Goal: Task Accomplishment & Management: Manage account settings

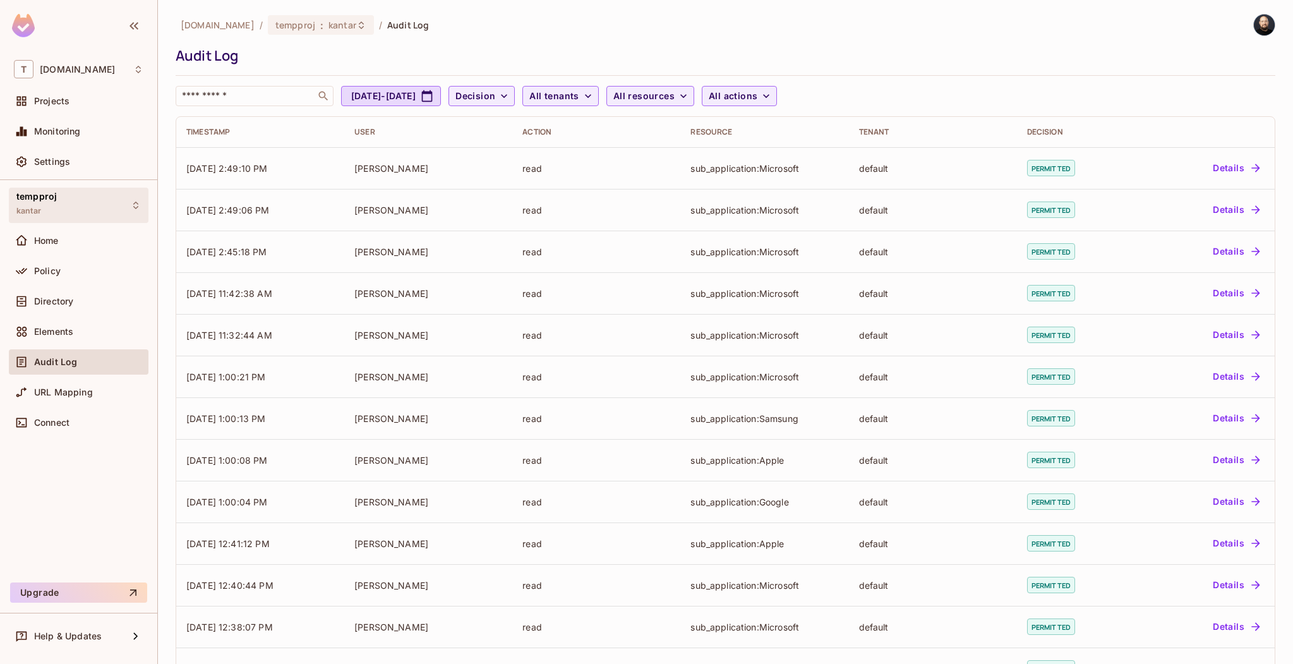
click at [96, 200] on div "tempproj kantar" at bounding box center [79, 205] width 140 height 35
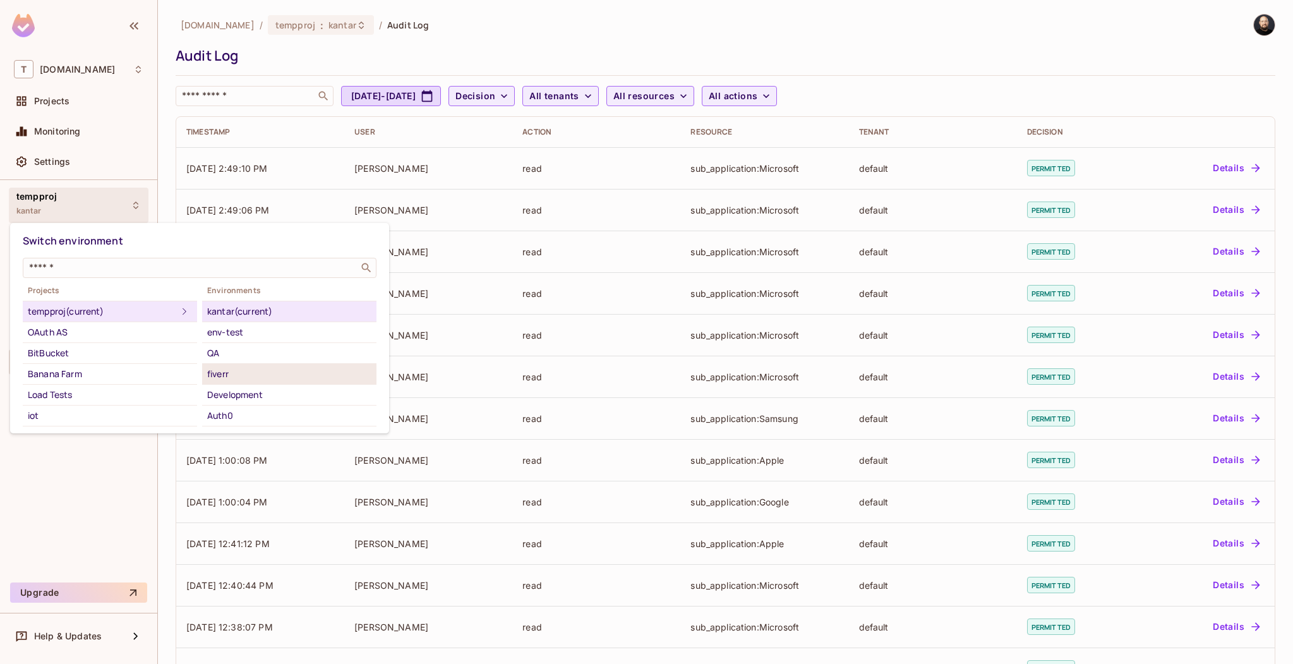
scroll to position [105, 0]
click at [232, 366] on div "Scim Test Live" at bounding box center [289, 373] width 164 height 15
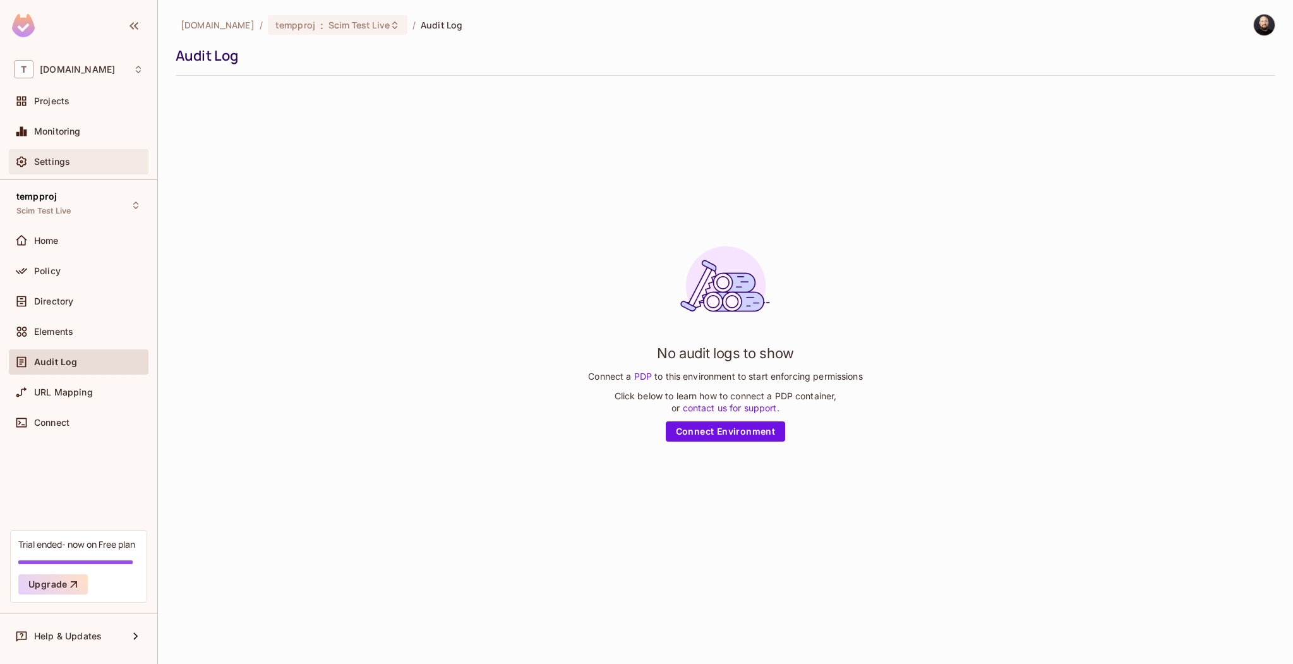
click at [83, 160] on div "Settings" at bounding box center [88, 162] width 109 height 10
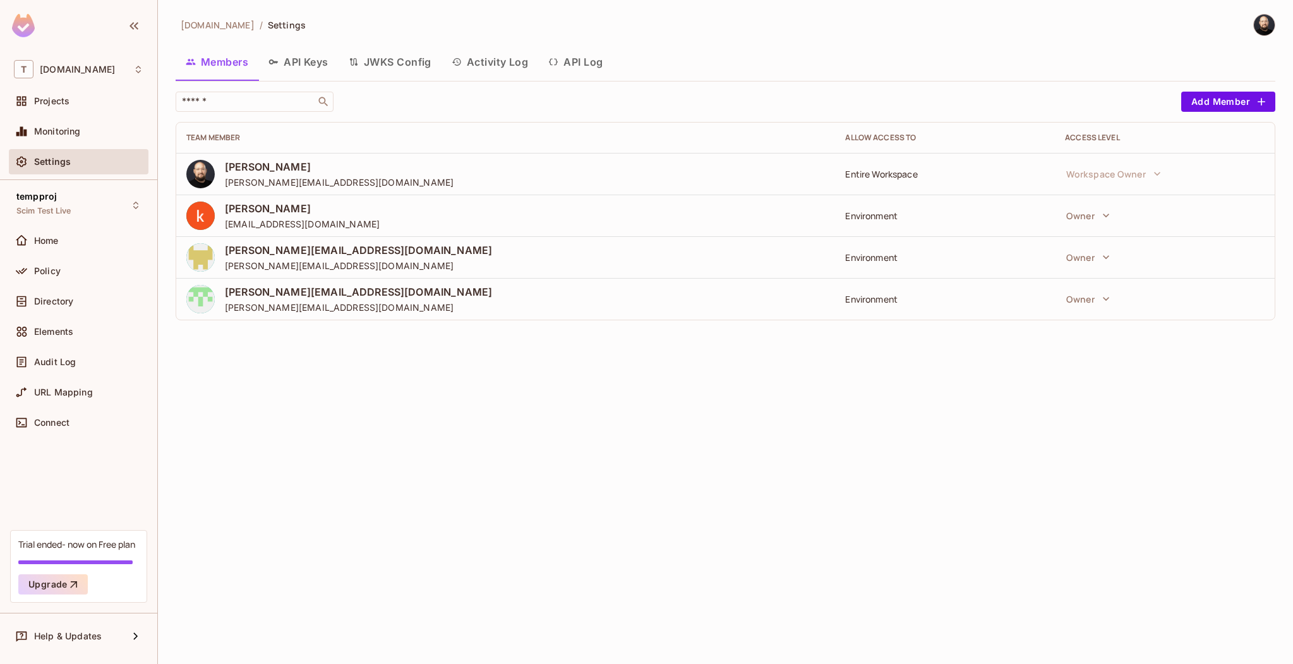
click at [601, 59] on button "API Log" at bounding box center [575, 62] width 75 height 32
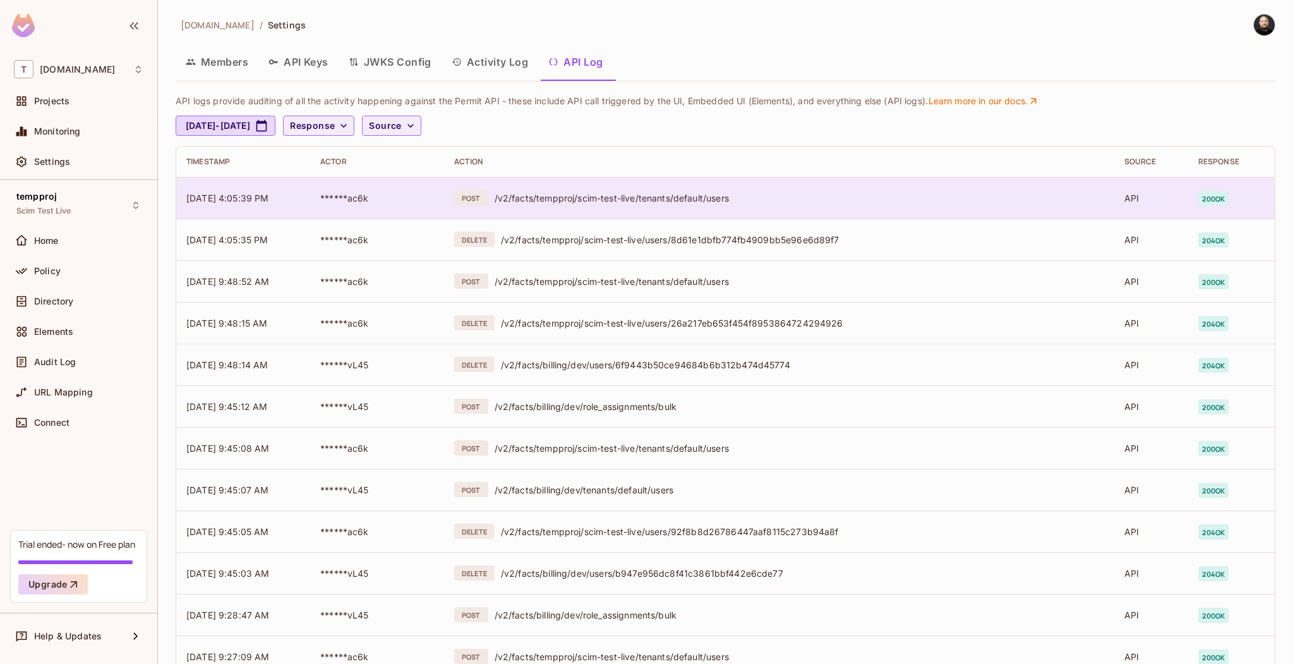
click at [617, 198] on div "/v2/facts/tempproj/scim-test-live/tenants/default/users" at bounding box center [800, 198] width 610 height 12
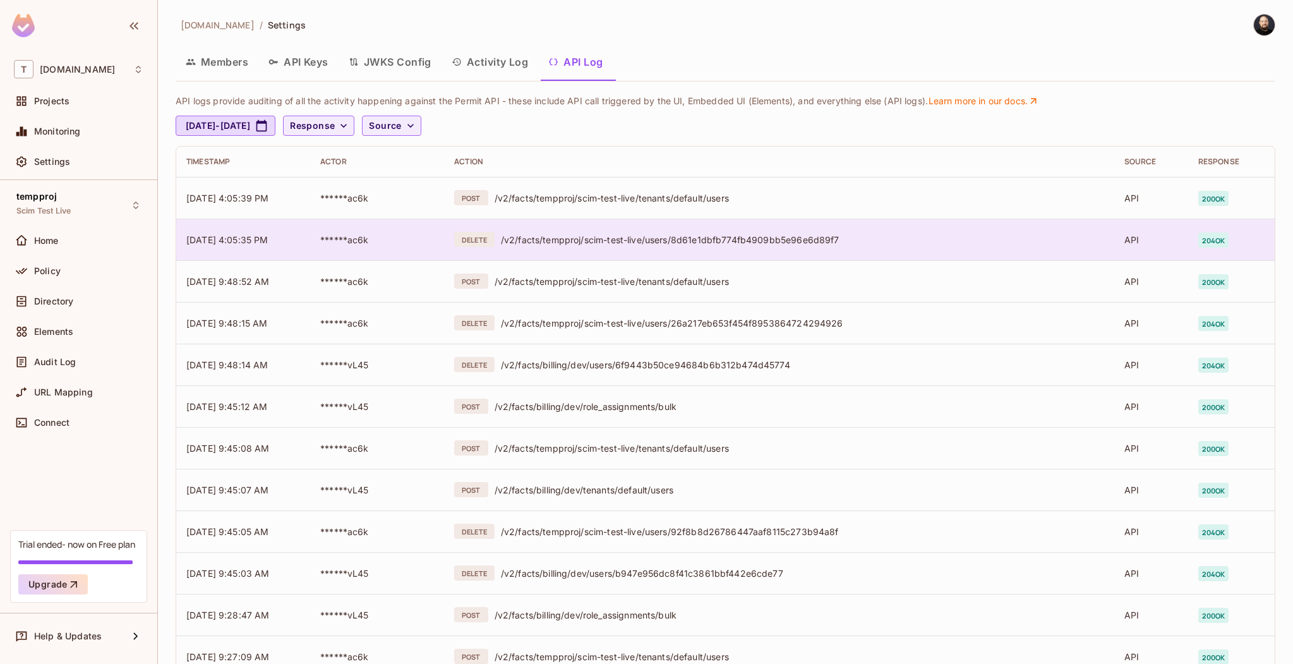
click at [694, 239] on div "/v2/facts/tempproj/scim-test-live/users/8d61e1dbfb774fb4909bb5e96e6d89f7" at bounding box center [802, 240] width 603 height 12
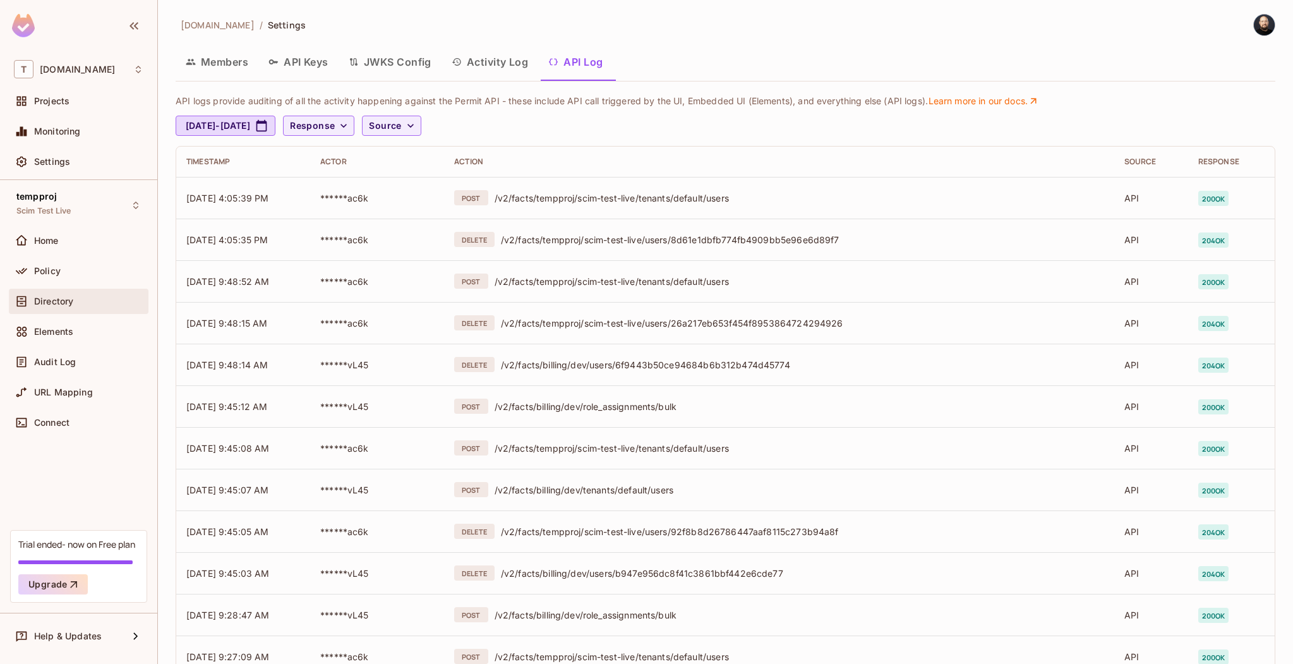
click at [94, 301] on div "Directory" at bounding box center [88, 301] width 109 height 10
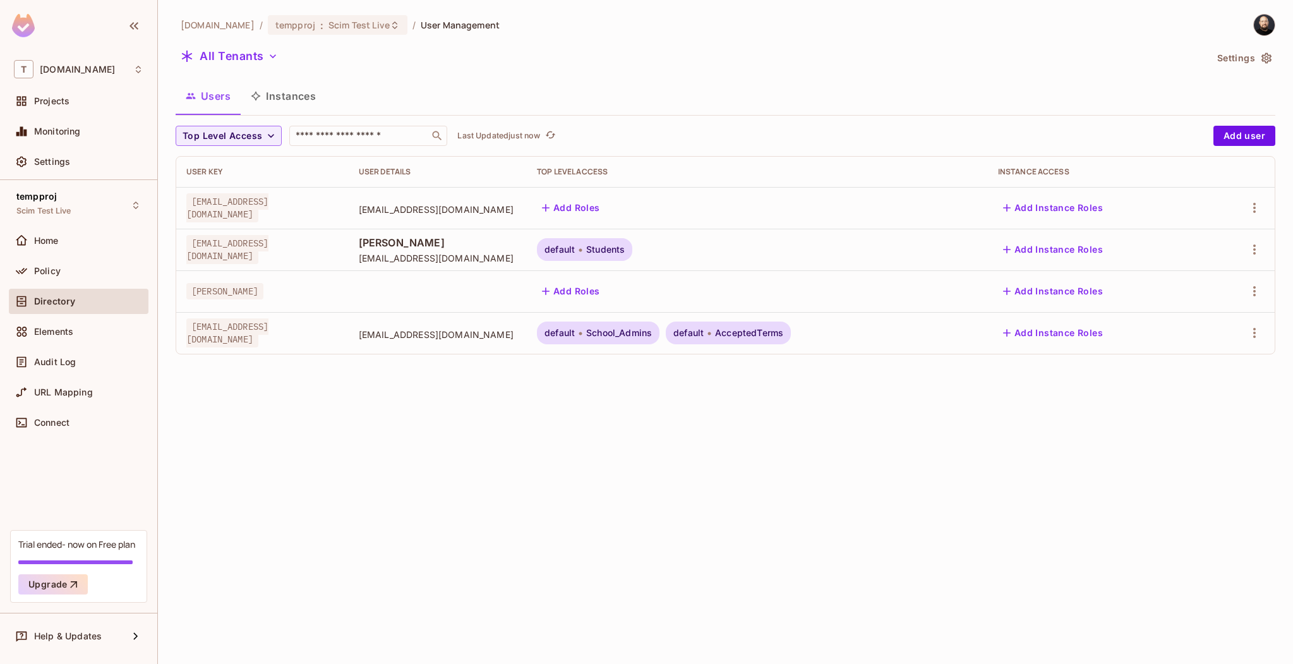
click at [339, 212] on div "teacher_1@permit.io" at bounding box center [262, 207] width 152 height 25
click at [243, 202] on span "teacher_1@permit.io" at bounding box center [227, 207] width 82 height 29
click at [450, 212] on span "teacher_1@permit.io" at bounding box center [438, 216] width 158 height 12
click at [1263, 204] on button "button" at bounding box center [1254, 208] width 20 height 20
click at [1182, 286] on div "Edit Attributes" at bounding box center [1204, 292] width 63 height 13
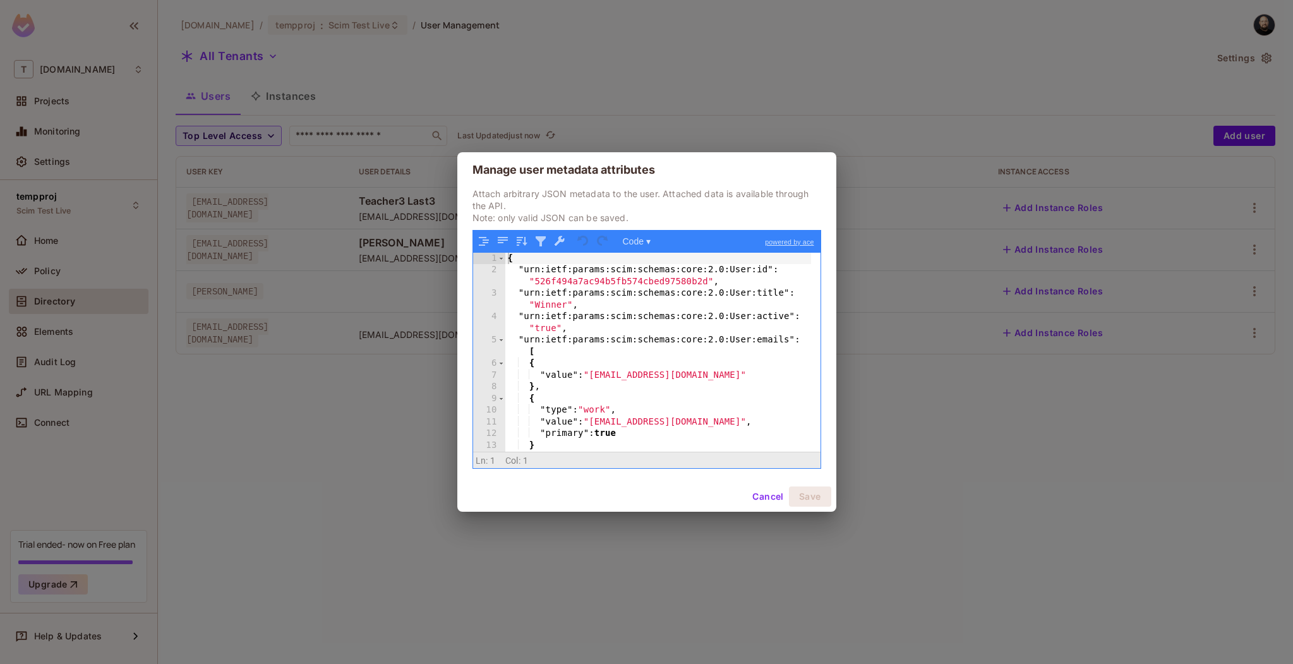
click at [755, 489] on button "Cancel" at bounding box center [767, 496] width 41 height 20
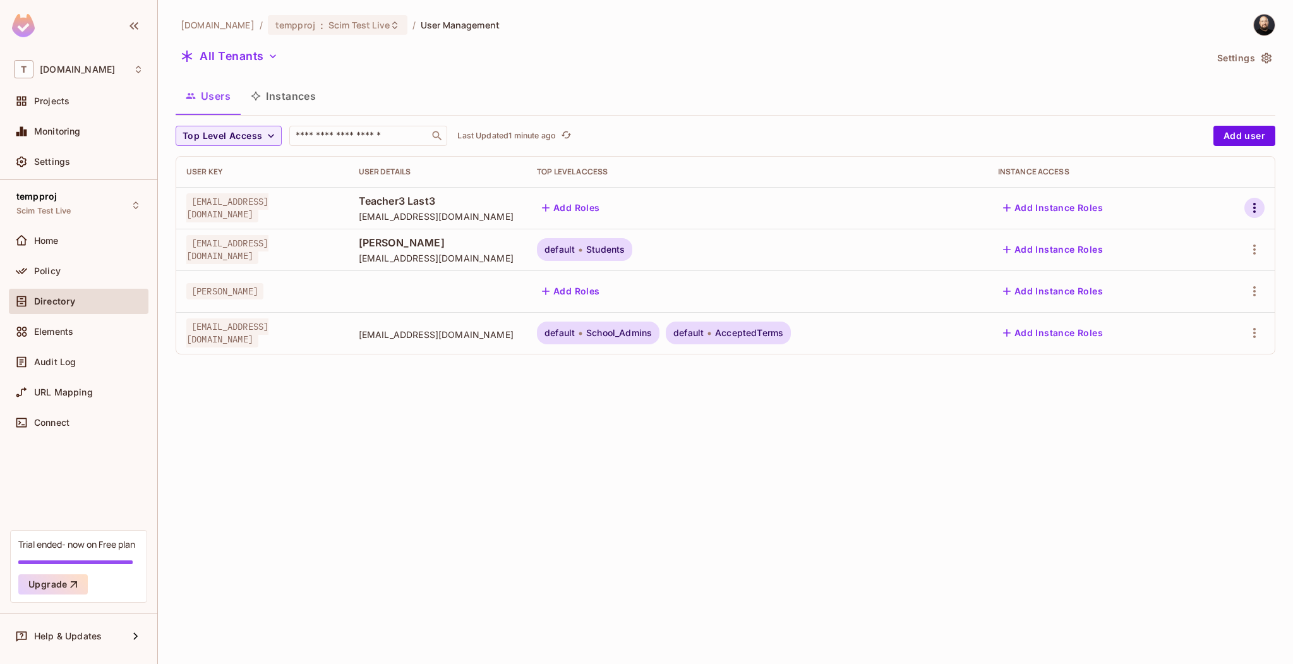
click at [1248, 211] on icon "button" at bounding box center [1254, 207] width 15 height 15
click at [1200, 323] on div "Delete User" at bounding box center [1198, 320] width 50 height 13
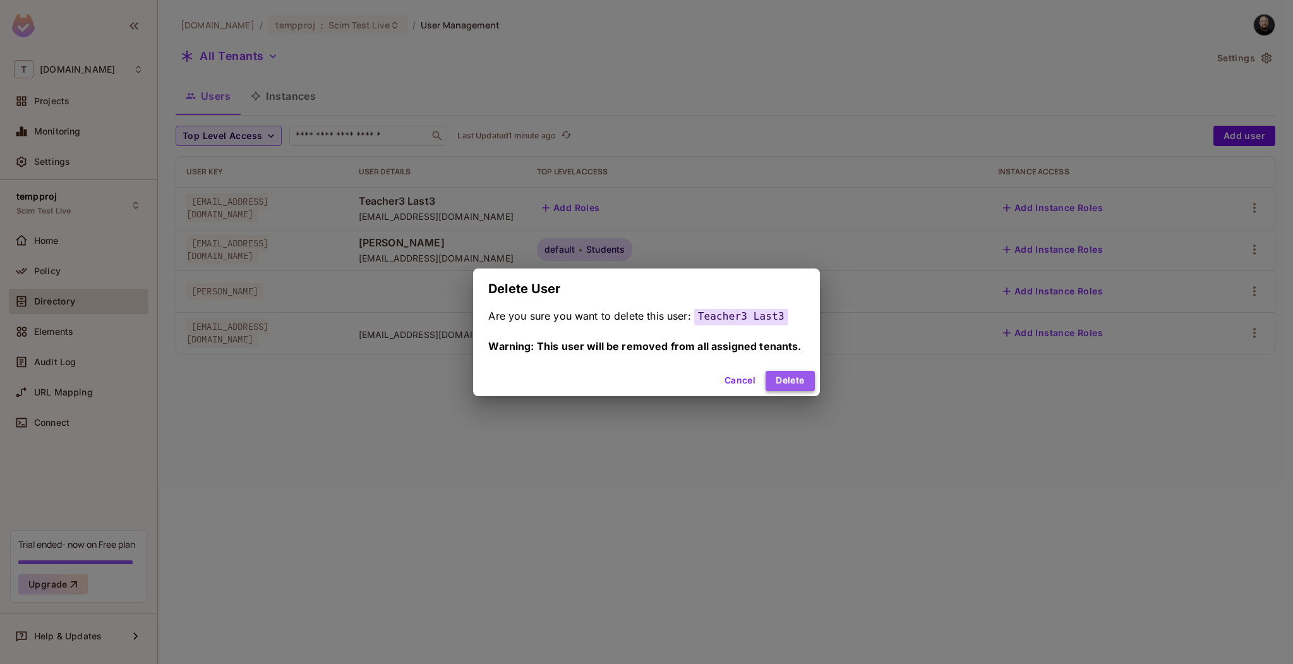
click at [792, 384] on button "Delete" at bounding box center [790, 381] width 49 height 20
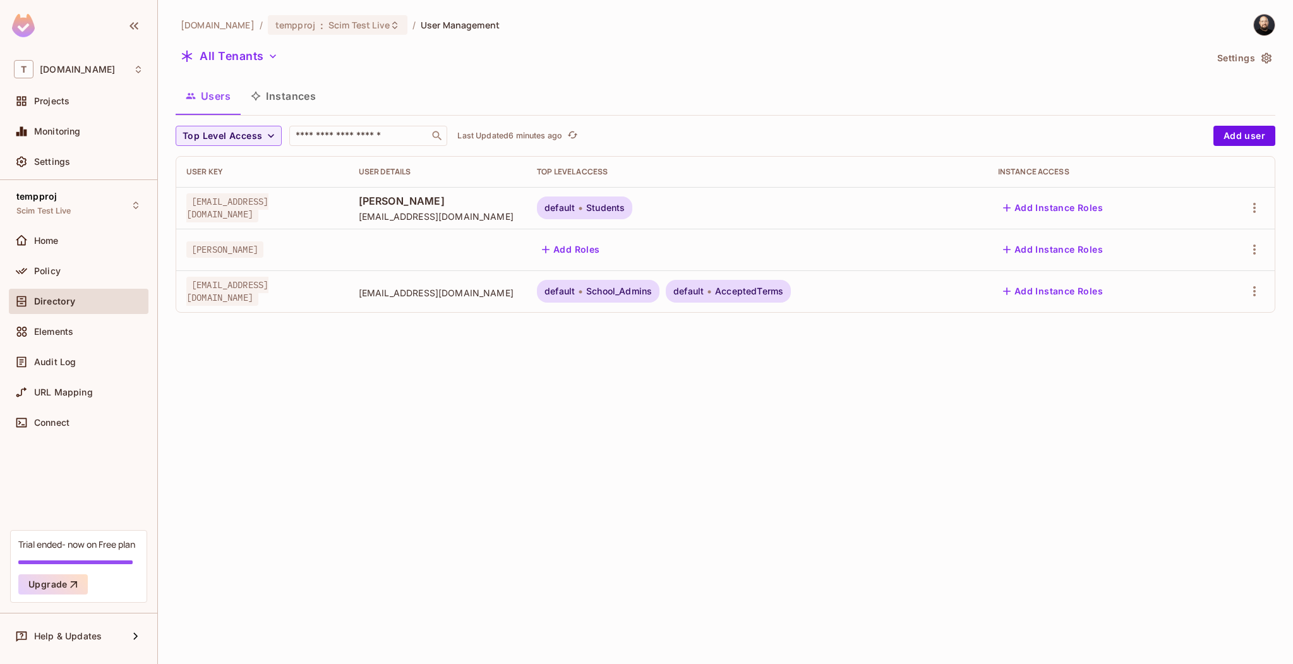
click at [517, 400] on div "tk-permit.io / tempproj : Scim Test Live / User Management All Tenants Settings…" at bounding box center [725, 332] width 1135 height 664
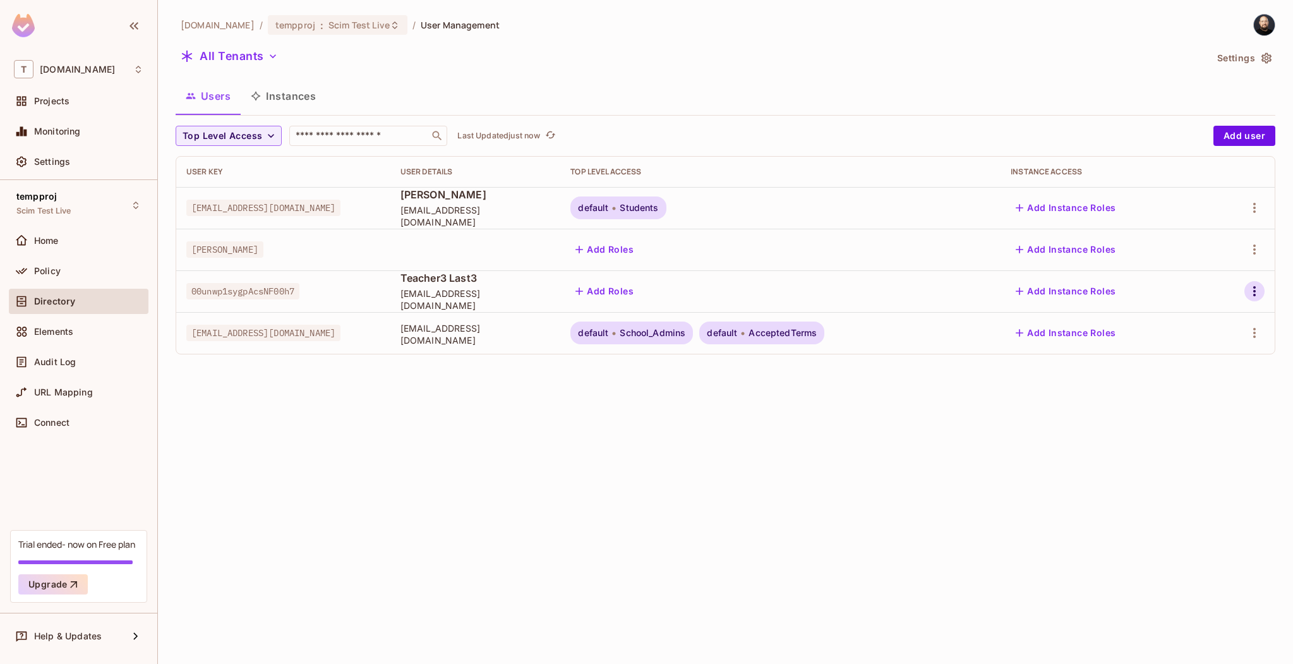
click at [1249, 292] on icon "button" at bounding box center [1254, 291] width 15 height 15
click at [1191, 366] on span "Edit Attributes" at bounding box center [1204, 376] width 70 height 20
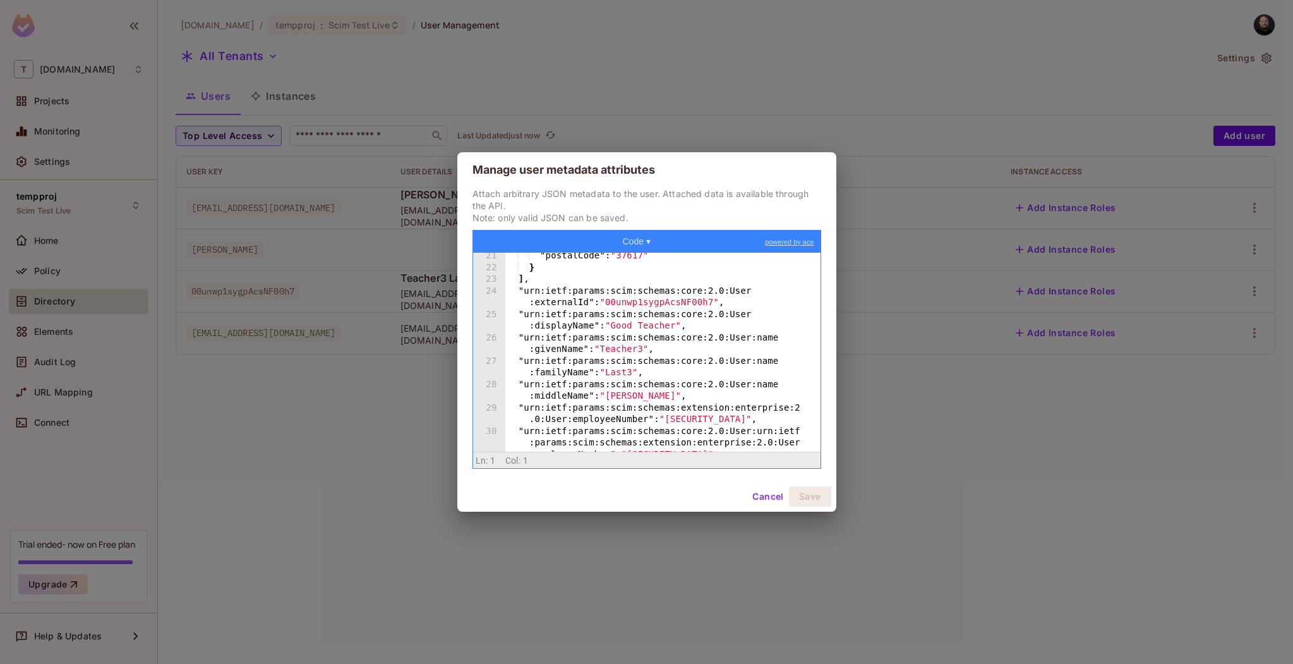
scroll to position [361, 0]
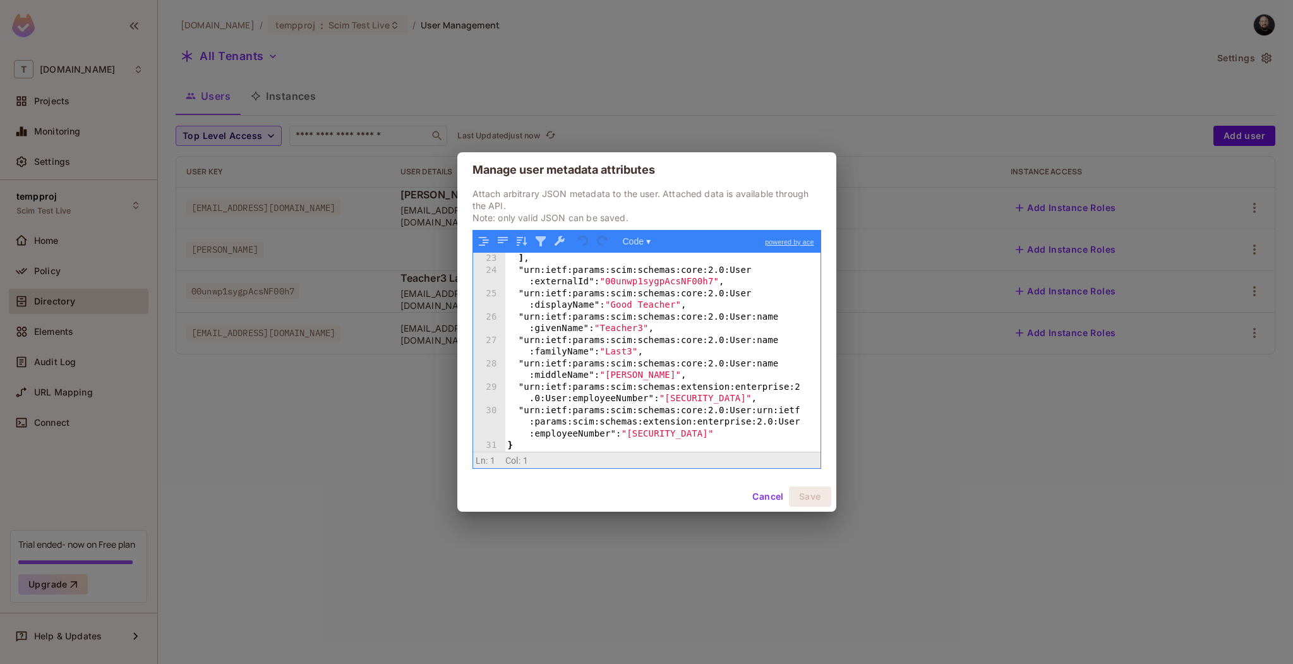
click at [773, 496] on button "Cancel" at bounding box center [767, 496] width 41 height 20
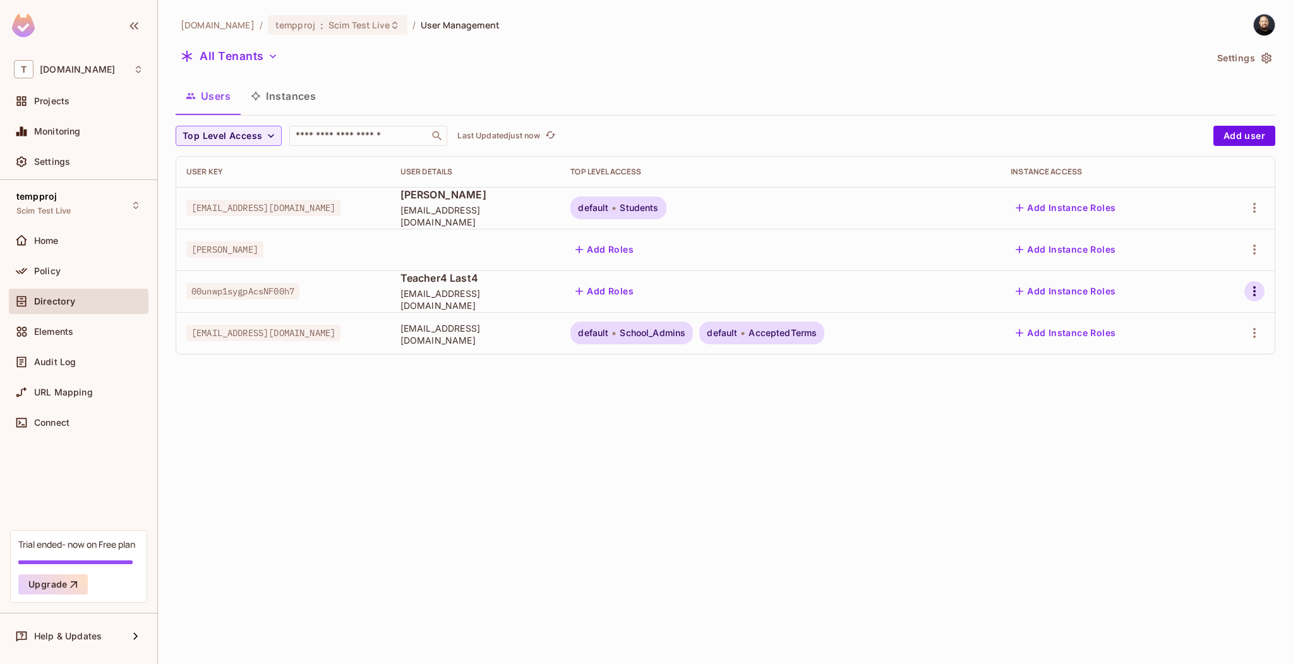
click at [1258, 287] on icon "button" at bounding box center [1254, 291] width 15 height 15
click at [1208, 323] on li "Edit" at bounding box center [1196, 320] width 117 height 28
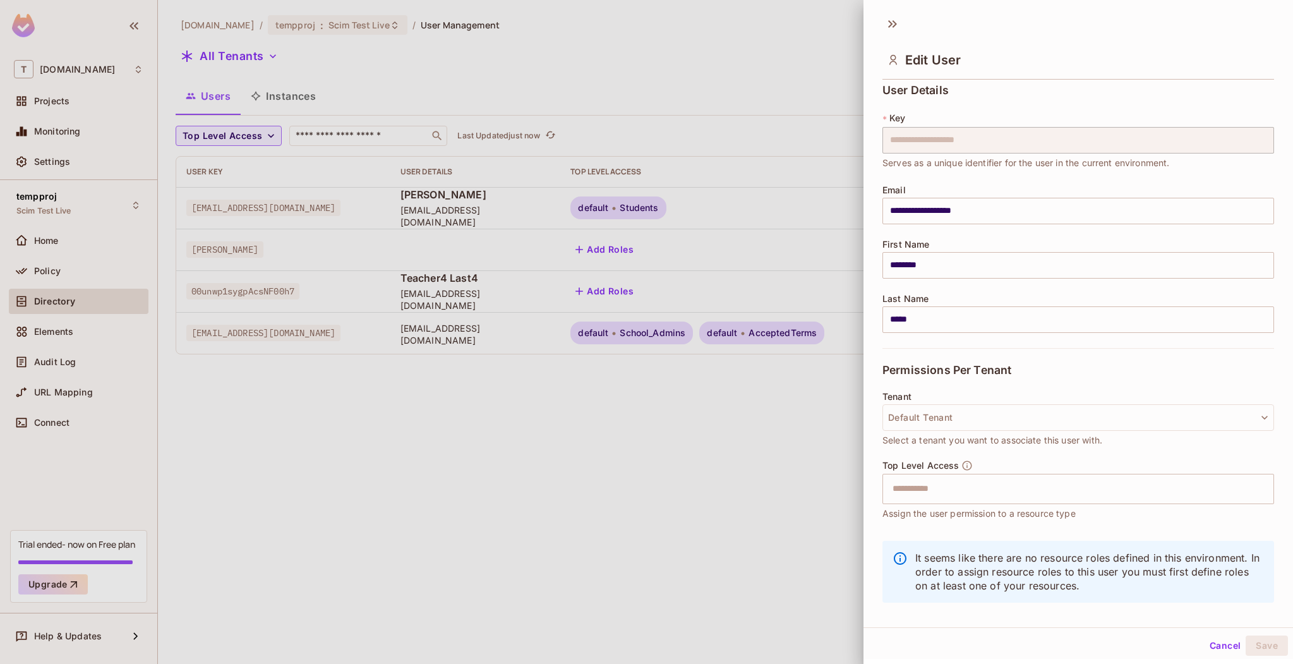
scroll to position [19, 0]
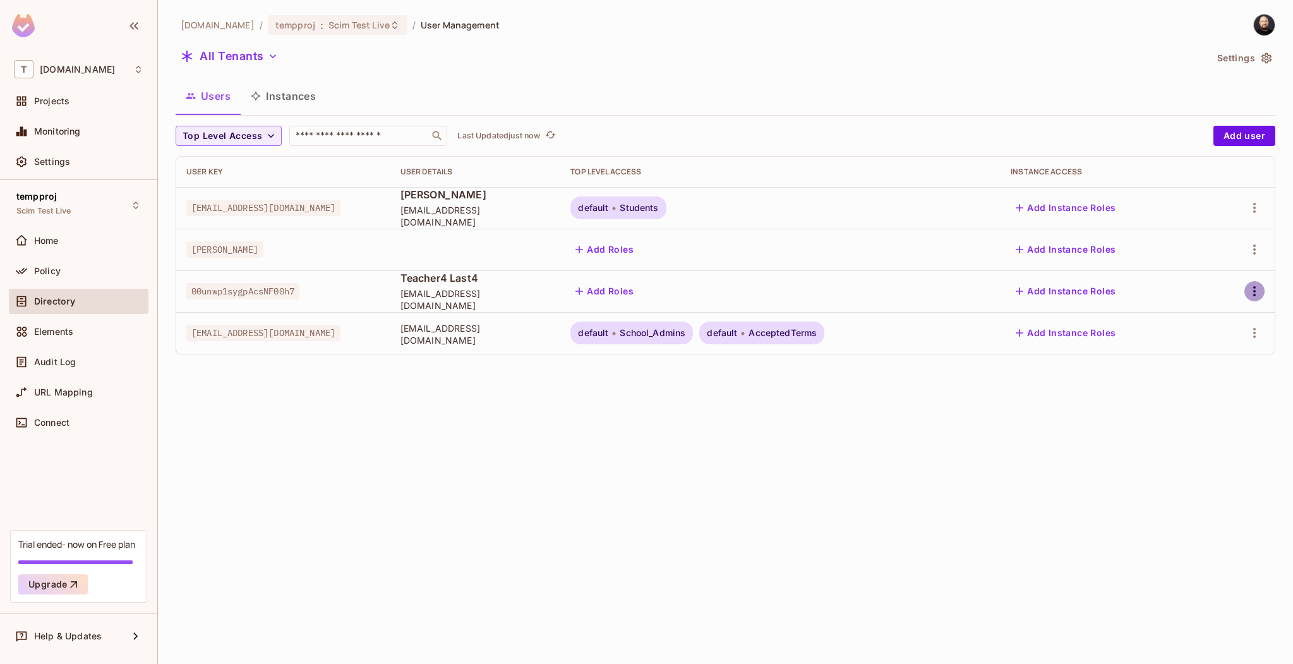
click at [1256, 289] on icon "button" at bounding box center [1254, 291] width 15 height 15
click at [1209, 379] on div "Edit Attributes" at bounding box center [1204, 376] width 63 height 13
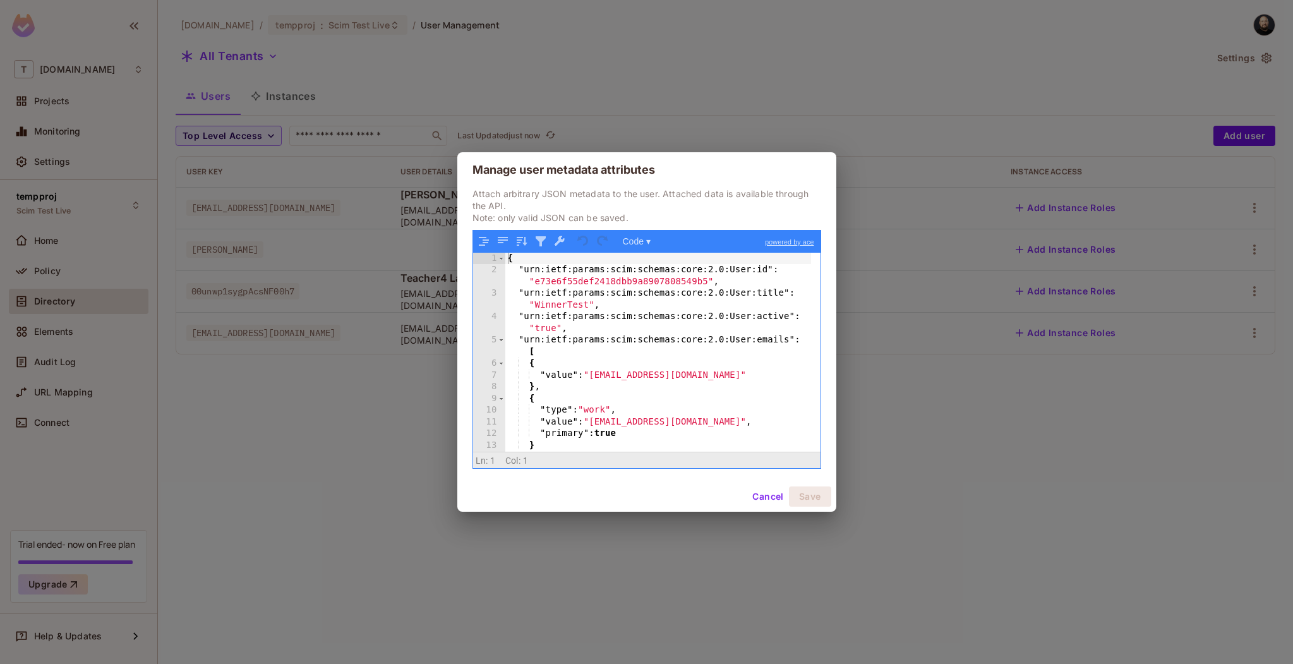
scroll to position [0, 0]
click at [768, 495] on button "Cancel" at bounding box center [767, 496] width 41 height 20
